Goal: Task Accomplishment & Management: Use online tool/utility

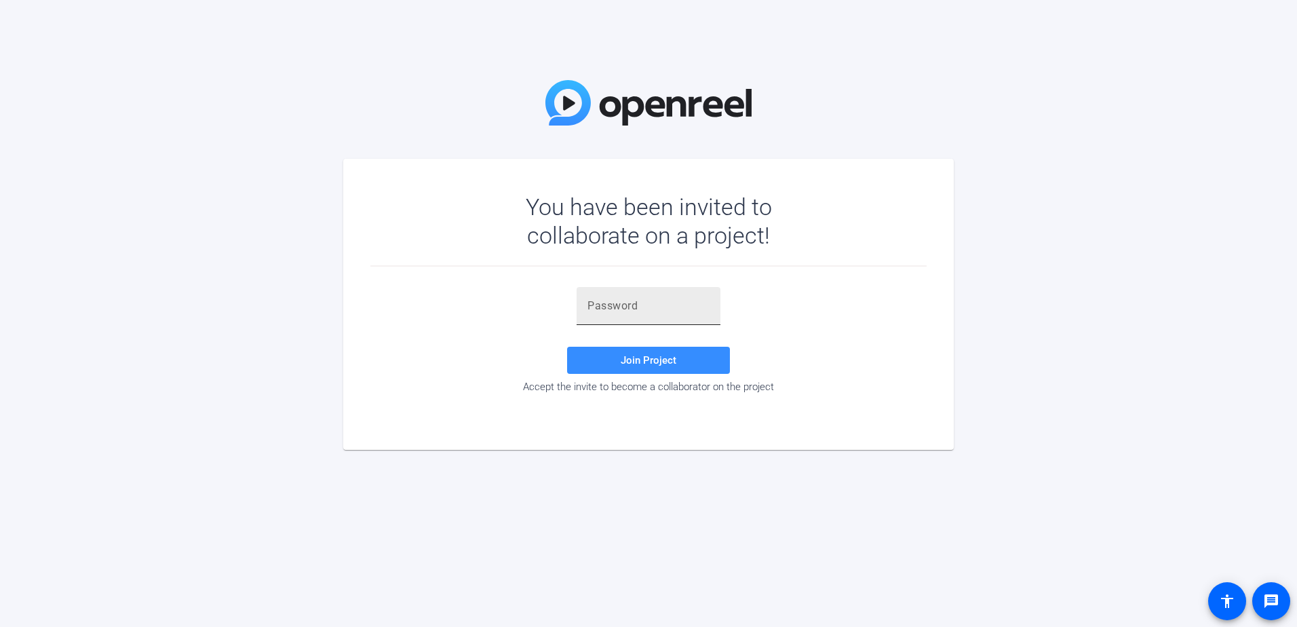
click at [666, 309] on input "text" at bounding box center [648, 306] width 122 height 16
click at [652, 363] on span "Join Project" at bounding box center [649, 360] width 56 height 12
click at [589, 303] on input "luv'G]" at bounding box center [648, 306] width 122 height 16
type input "Iuv'G]"
click at [640, 363] on span "Join Project" at bounding box center [649, 360] width 56 height 12
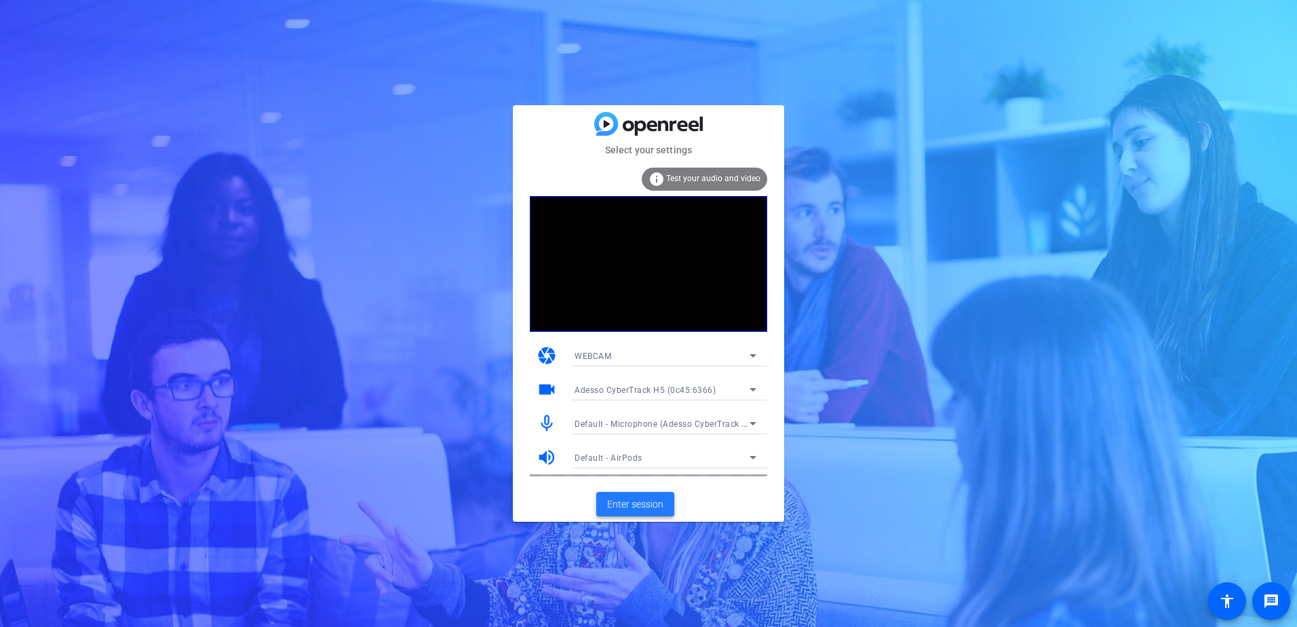
click at [639, 501] on span "Enter session" at bounding box center [635, 504] width 56 height 14
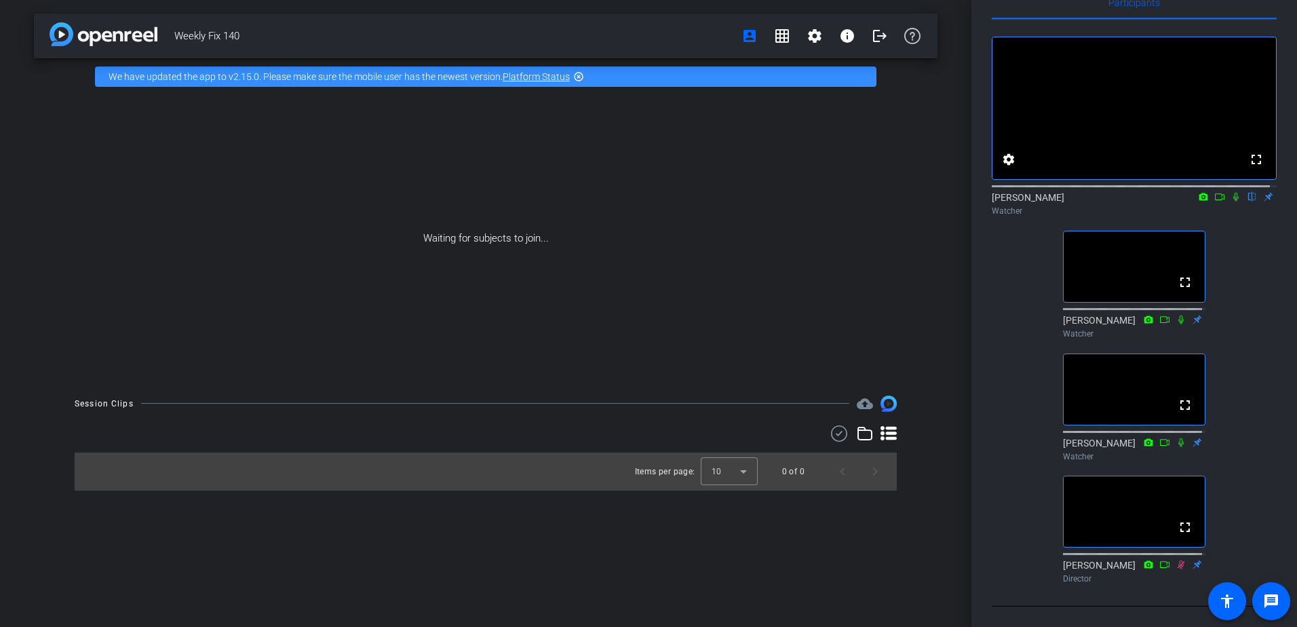
scroll to position [54, 0]
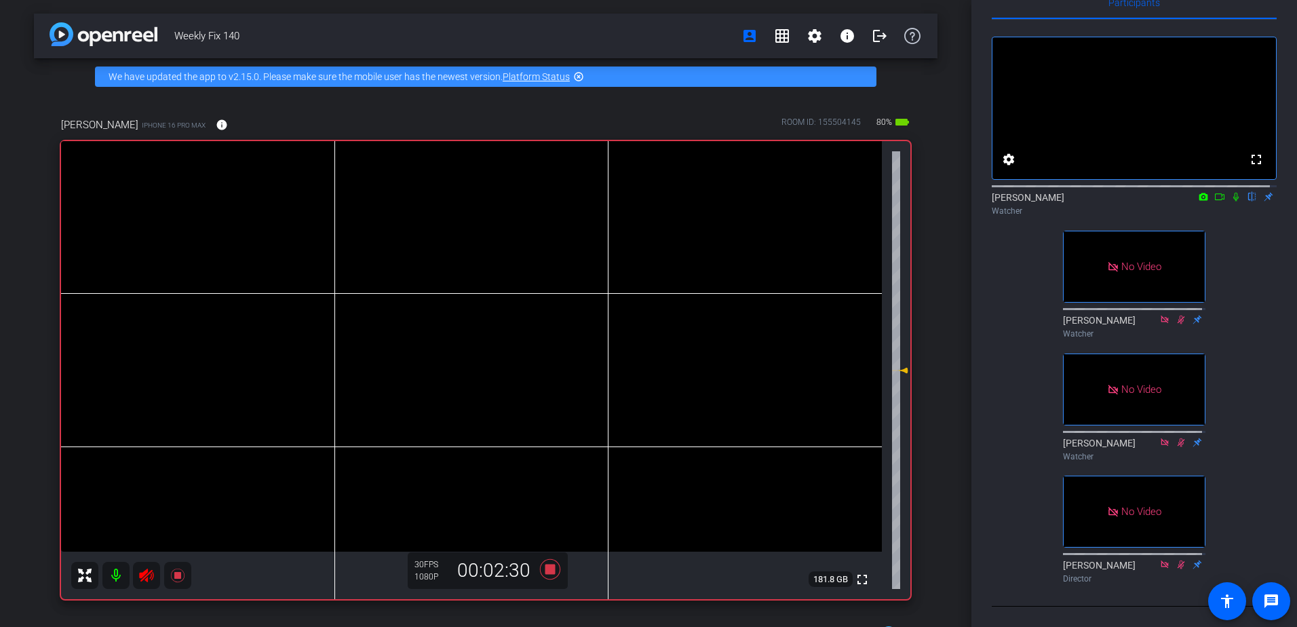
click at [1214, 192] on icon at bounding box center [1219, 196] width 11 height 9
